Goal: Information Seeking & Learning: Find contact information

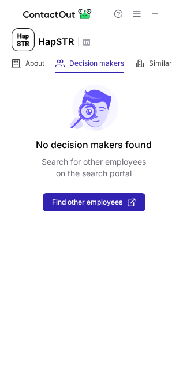
click at [120, 220] on div "No decision makers found Search for other employees on the search portal Find o…" at bounding box center [91, 220] width 183 height 294
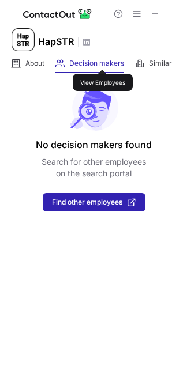
click at [103, 59] on span "Decision makers" at bounding box center [96, 63] width 55 height 9
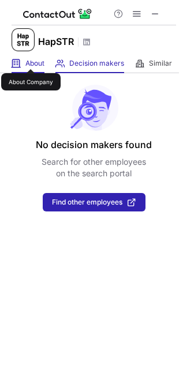
click at [31, 59] on span "About" at bounding box center [34, 63] width 19 height 9
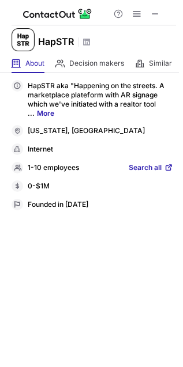
click at [152, 166] on span "Search all" at bounding box center [145, 168] width 33 height 10
click at [165, 162] on div "1-10 employees Search all" at bounding box center [93, 168] width 162 height 12
click at [164, 165] on span at bounding box center [168, 167] width 9 height 9
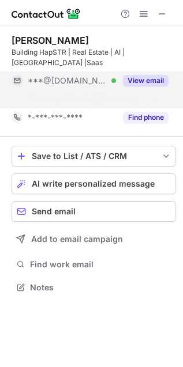
scroll to position [6, 6]
